Goal: Check status: Check status

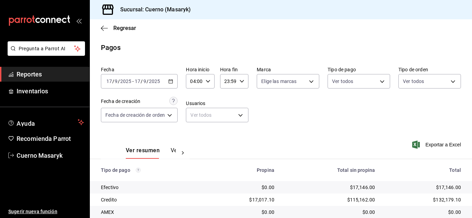
scroll to position [99, 0]
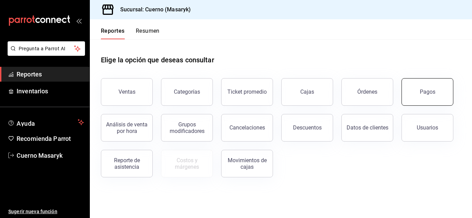
click at [420, 91] on div "Pagos" at bounding box center [427, 92] width 16 height 7
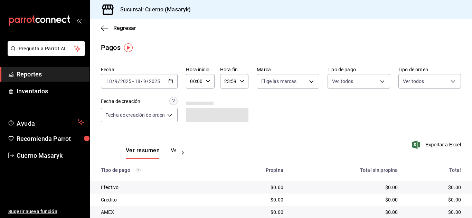
click at [172, 82] on icon "button" at bounding box center [170, 81] width 5 height 5
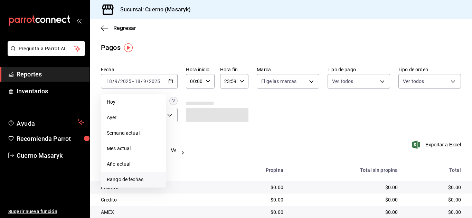
click at [141, 178] on span "Rango de fechas" at bounding box center [134, 179] width 54 height 7
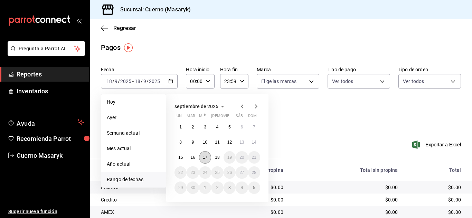
click at [205, 158] on abbr "17" at bounding box center [205, 157] width 4 height 5
click at [217, 157] on abbr "18" at bounding box center [217, 157] width 4 height 5
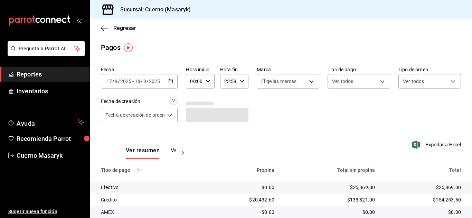
click at [209, 82] on icon "button" at bounding box center [207, 81] width 5 height 5
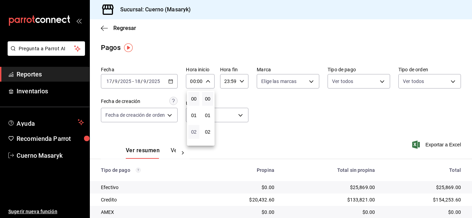
scroll to position [35, 0]
click at [195, 132] on span "04" at bounding box center [193, 131] width 3 height 6
type input "04:00"
click at [242, 81] on div at bounding box center [236, 109] width 472 height 218
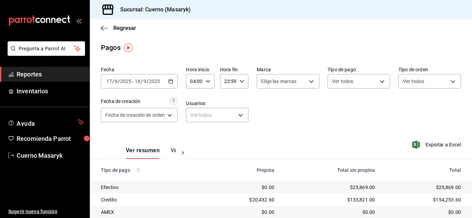
click at [242, 81] on icon "button" at bounding box center [241, 81] width 5 height 5
click at [225, 114] on span "05" at bounding box center [226, 113] width 3 height 6
type input "05:59"
click at [320, 120] on div at bounding box center [236, 109] width 472 height 218
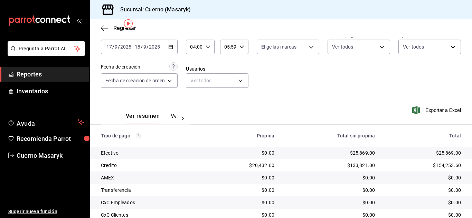
scroll to position [99, 0]
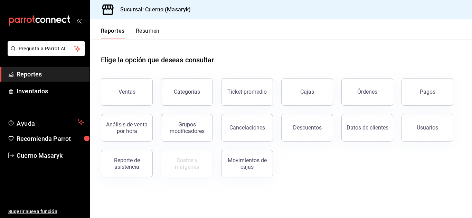
drag, startPoint x: 428, startPoint y: 92, endPoint x: 421, endPoint y: 92, distance: 7.3
click at [428, 92] on div "Pagos" at bounding box center [427, 92] width 16 height 7
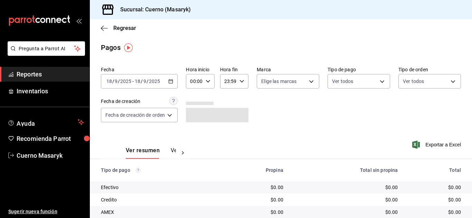
click at [175, 80] on div "2025-09-18 18 / 9 / 2025 - 2025-09-18 18 / 9 / 2025" at bounding box center [139, 81] width 77 height 14
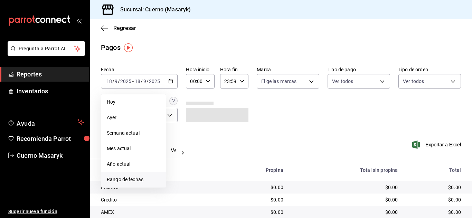
click at [144, 183] on span "Rango de fechas" at bounding box center [134, 179] width 54 height 7
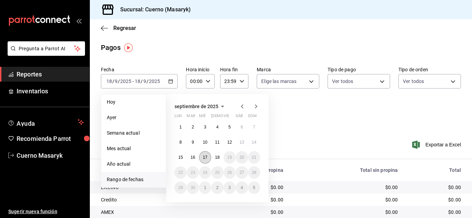
click at [206, 159] on abbr "17" at bounding box center [205, 157] width 4 height 5
click at [215, 158] on abbr "18" at bounding box center [217, 157] width 4 height 5
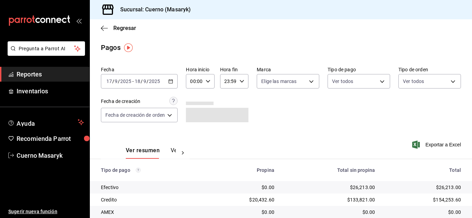
click at [207, 80] on icon "button" at bounding box center [207, 81] width 5 height 5
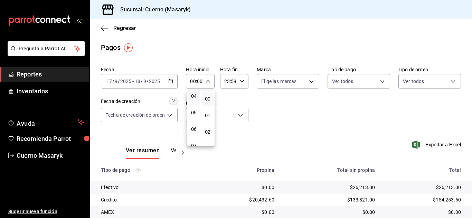
click at [194, 100] on button "04" at bounding box center [193, 96] width 11 height 14
type input "04:00"
click at [244, 82] on div at bounding box center [236, 109] width 472 height 218
click at [244, 82] on div "23:59 Hora fin" at bounding box center [234, 81] width 28 height 14
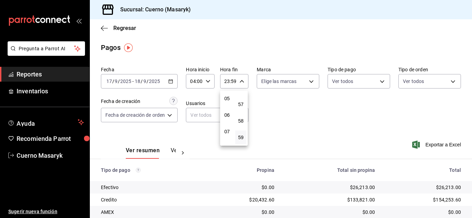
scroll to position [66, 0]
click at [225, 116] on span "05" at bounding box center [226, 116] width 3 height 6
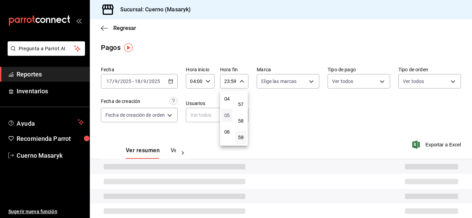
type input "05:59"
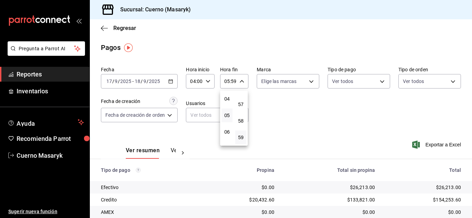
click at [288, 124] on div at bounding box center [236, 109] width 472 height 218
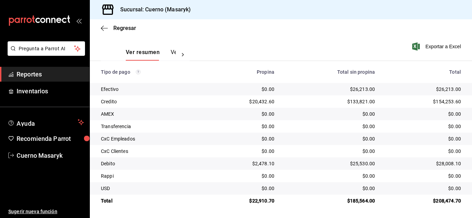
scroll to position [99, 0]
